Goal: Task Accomplishment & Management: Manage account settings

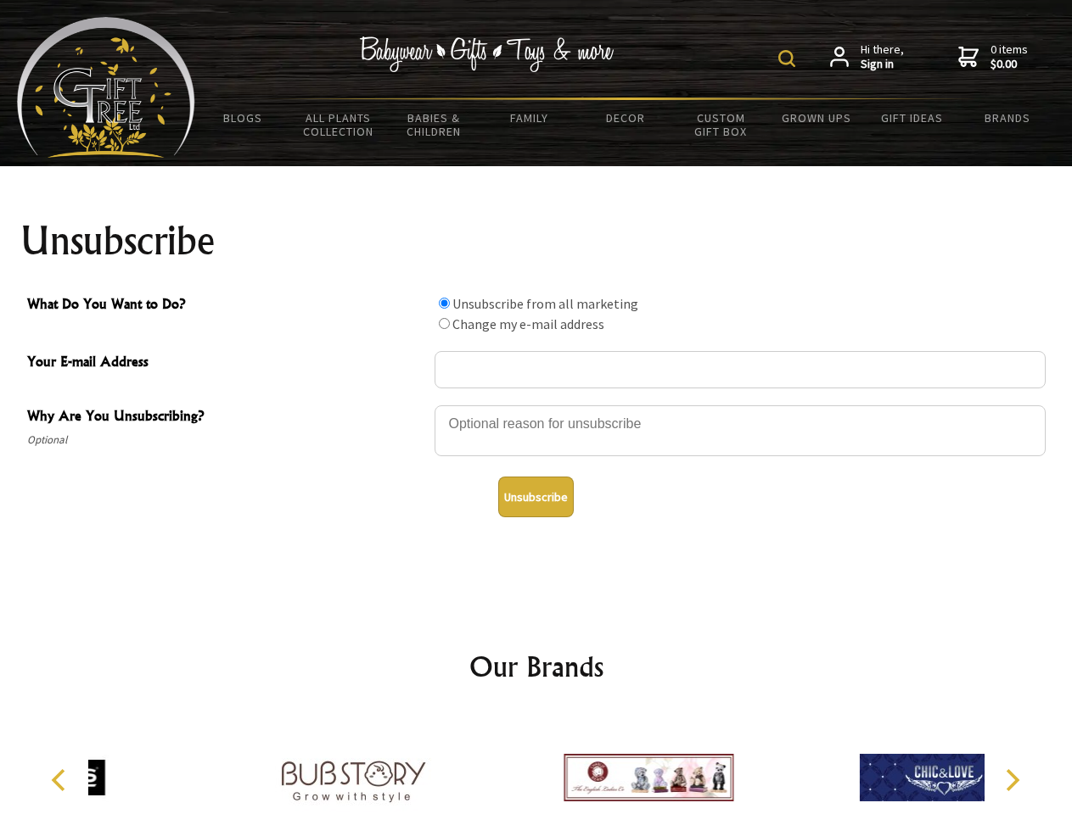
click at [789, 59] on img at bounding box center [786, 58] width 17 height 17
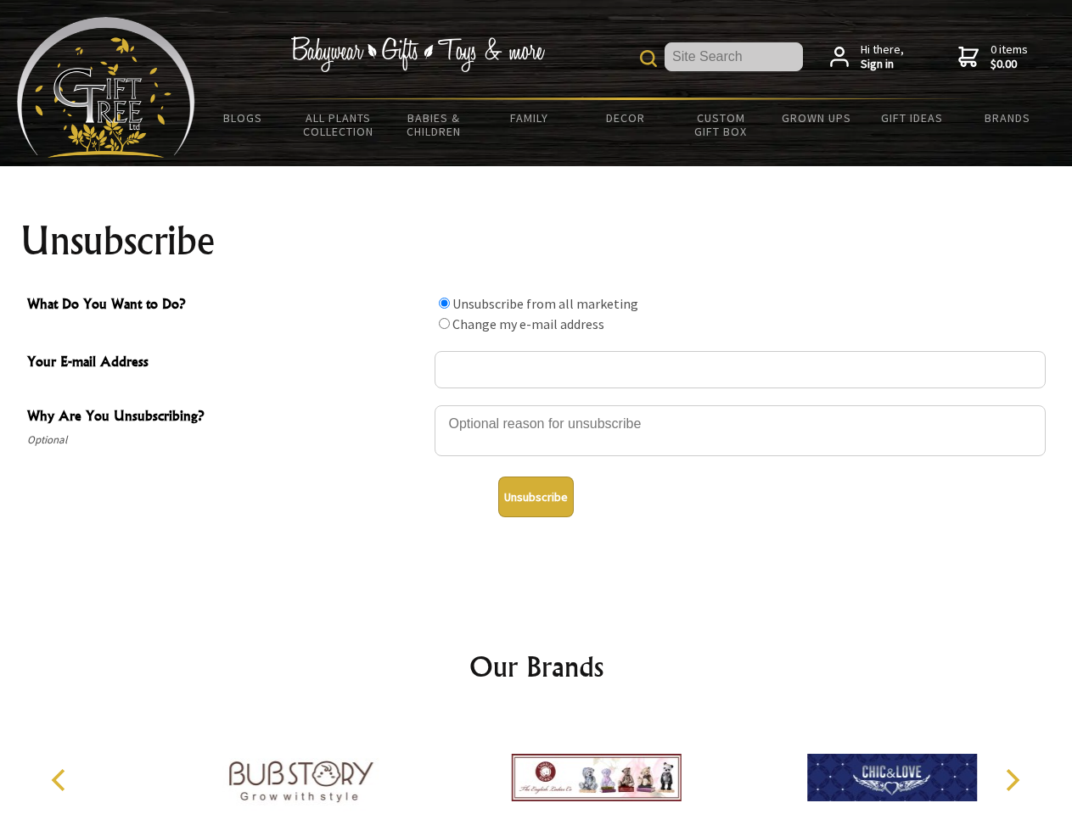
click at [536, 405] on div at bounding box center [739, 433] width 611 height 59
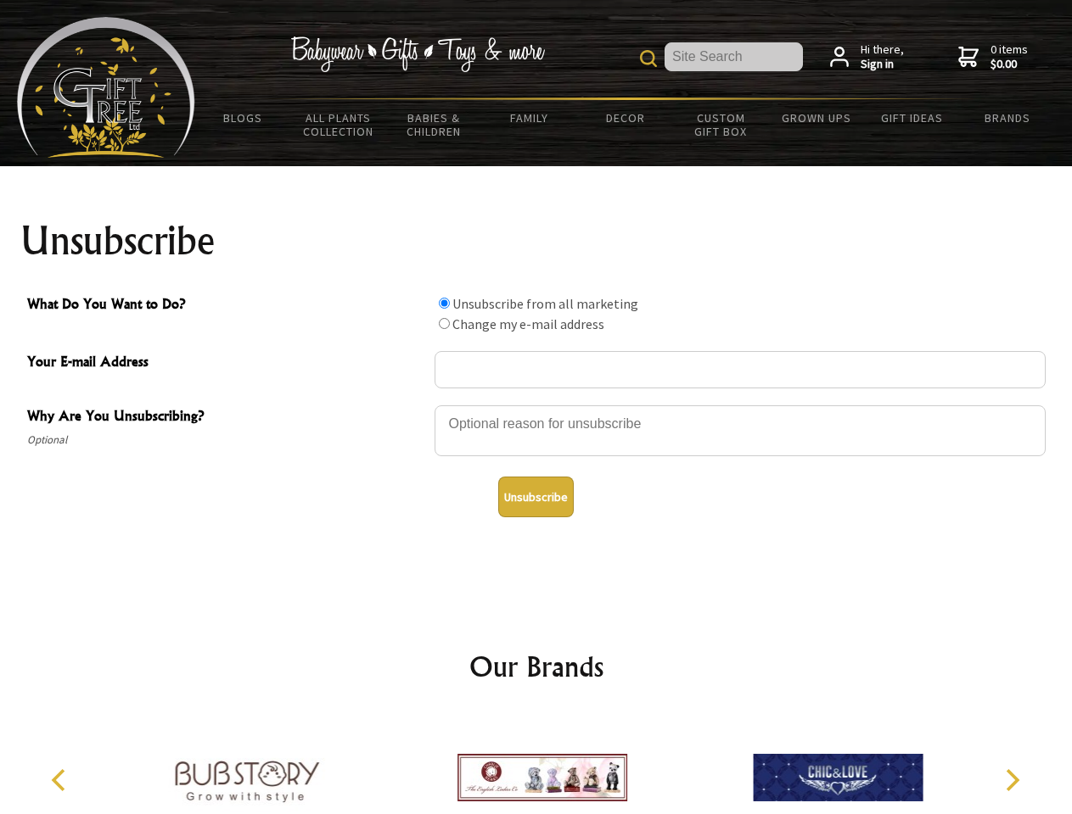
click at [444, 303] on input "What Do You Want to Do?" at bounding box center [444, 303] width 11 height 11
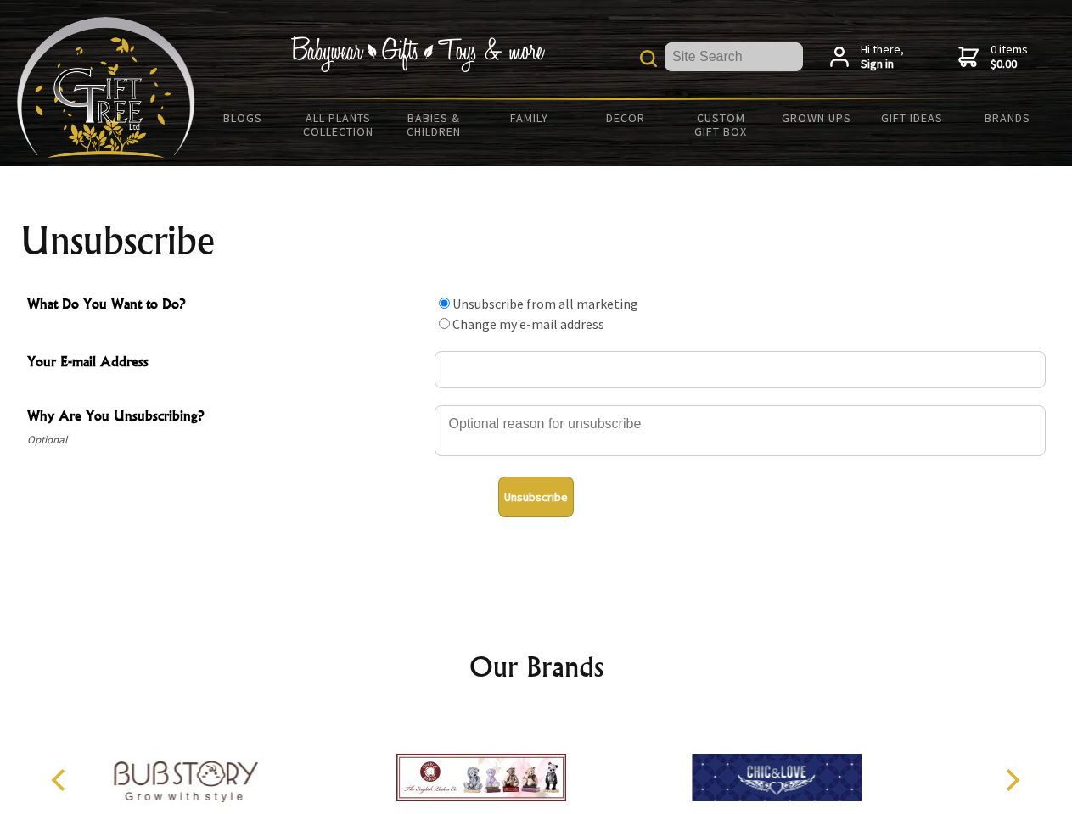
click at [444, 323] on input "What Do You Want to Do?" at bounding box center [444, 323] width 11 height 11
radio input "true"
click at [535, 497] on button "Unsubscribe" at bounding box center [536, 497] width 76 height 41
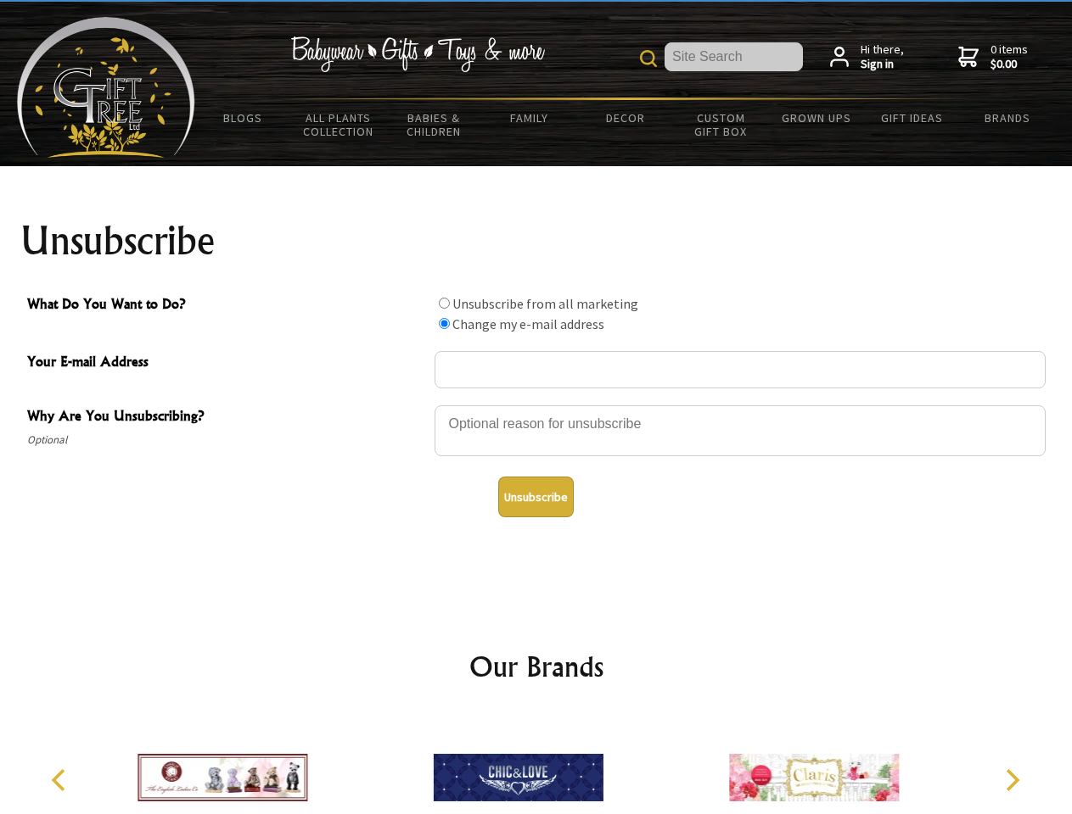
click at [536, 764] on div at bounding box center [517, 780] width 295 height 132
click at [61, 781] on icon "Previous" at bounding box center [60, 781] width 22 height 22
click at [1011, 781] on icon "Next" at bounding box center [1010, 781] width 22 height 22
